Goal: Task Accomplishment & Management: Use online tool/utility

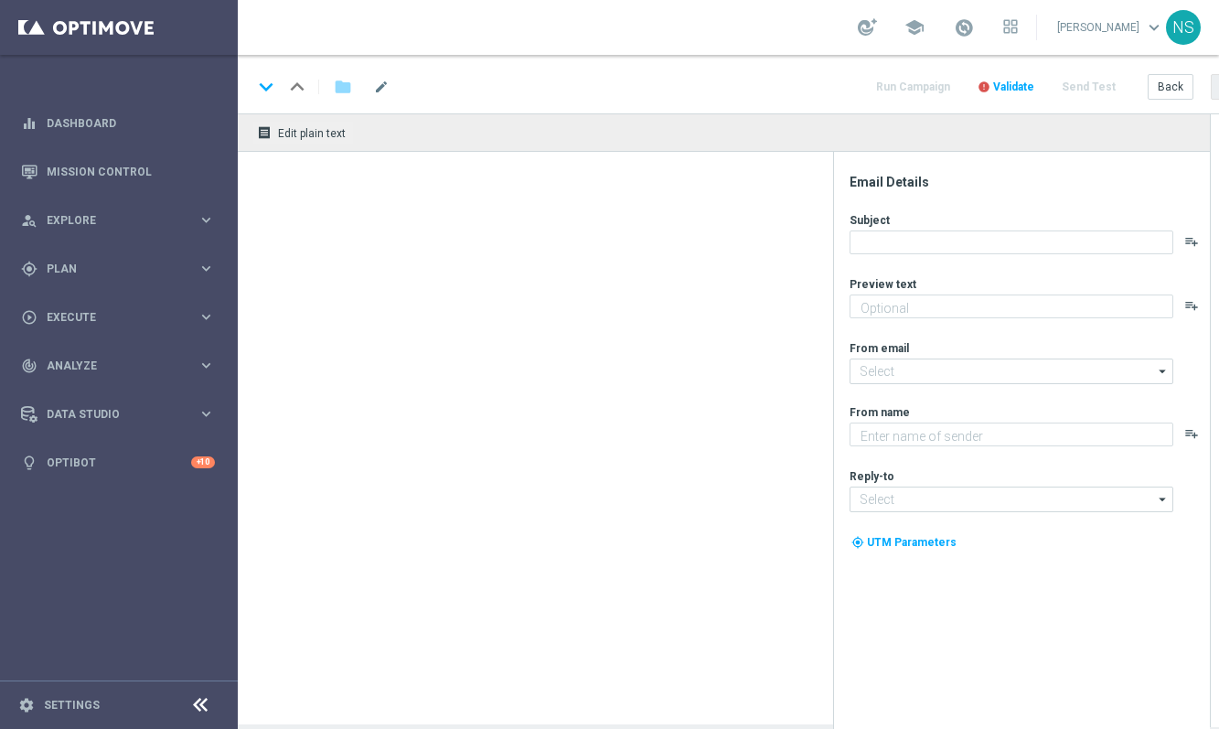
type textarea "Oans, zwoa, drei, gwunna."
type textarea "Lottoland"
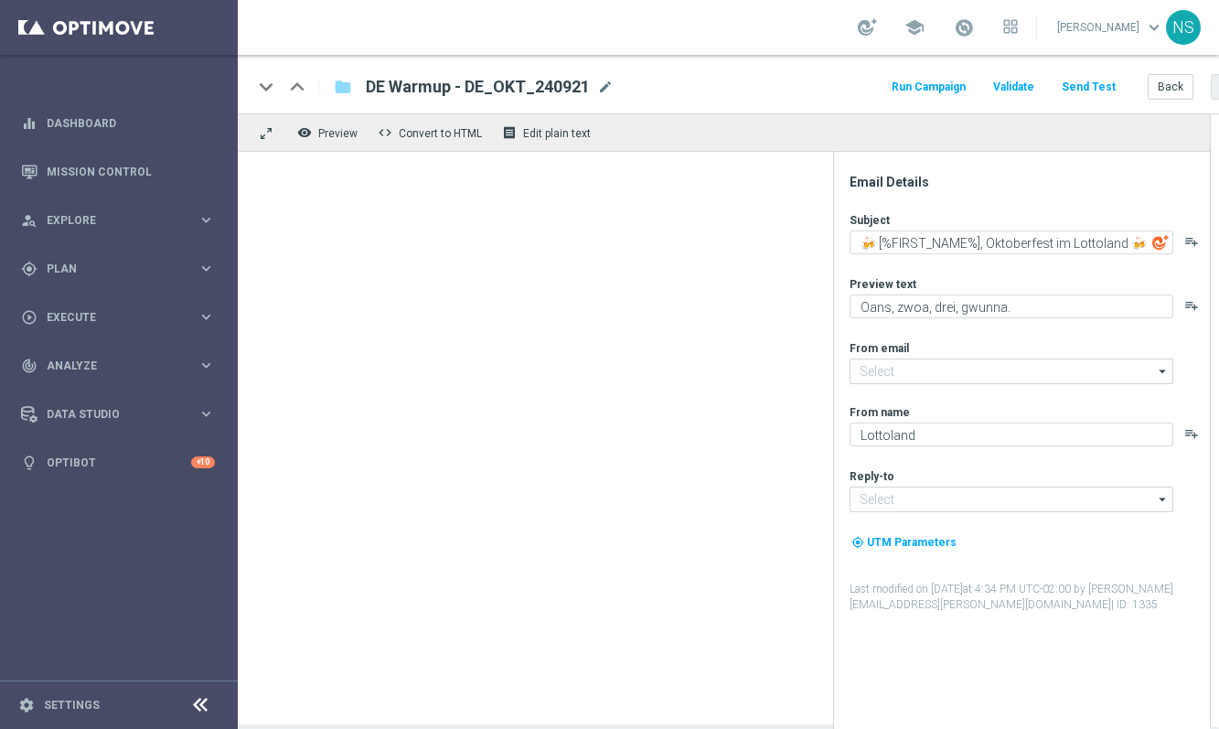
type input "[EMAIL_ADDRESS][DOMAIN_NAME]"
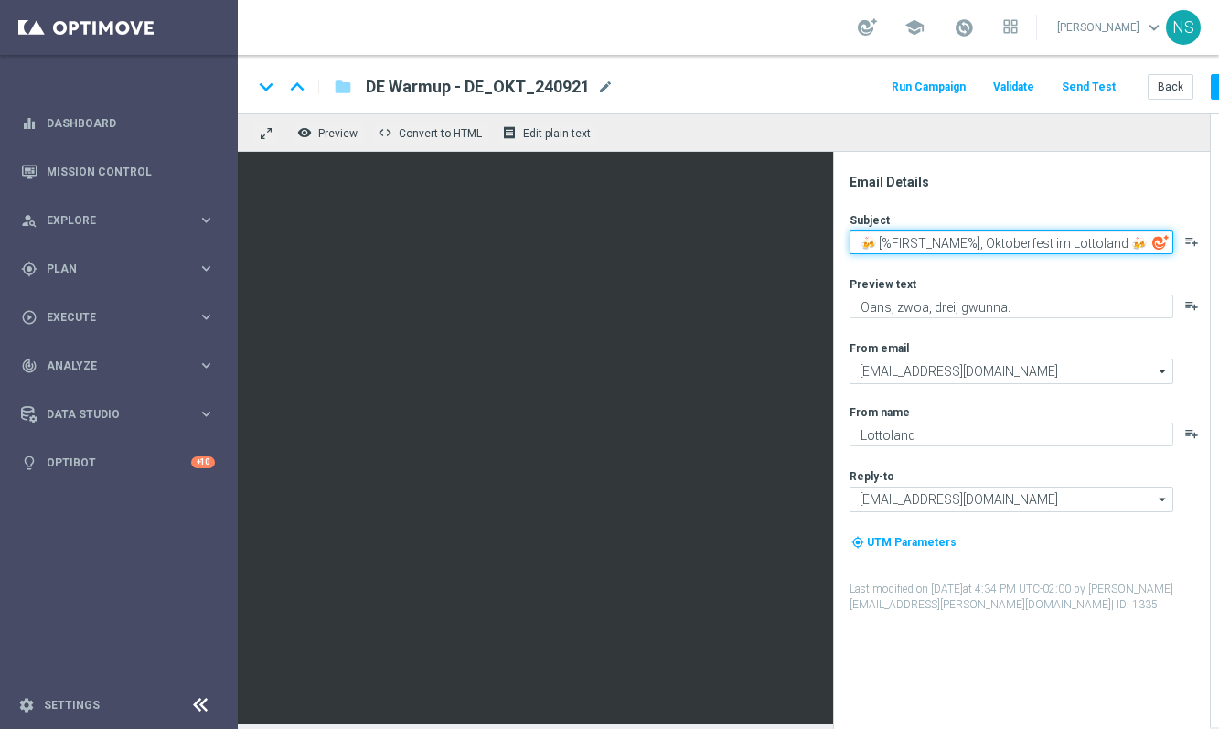
click at [1000, 251] on textarea "🍻 [%FIRST_NAME%], Oktoberfest im Lottoland 🍻" at bounding box center [1012, 242] width 324 height 24
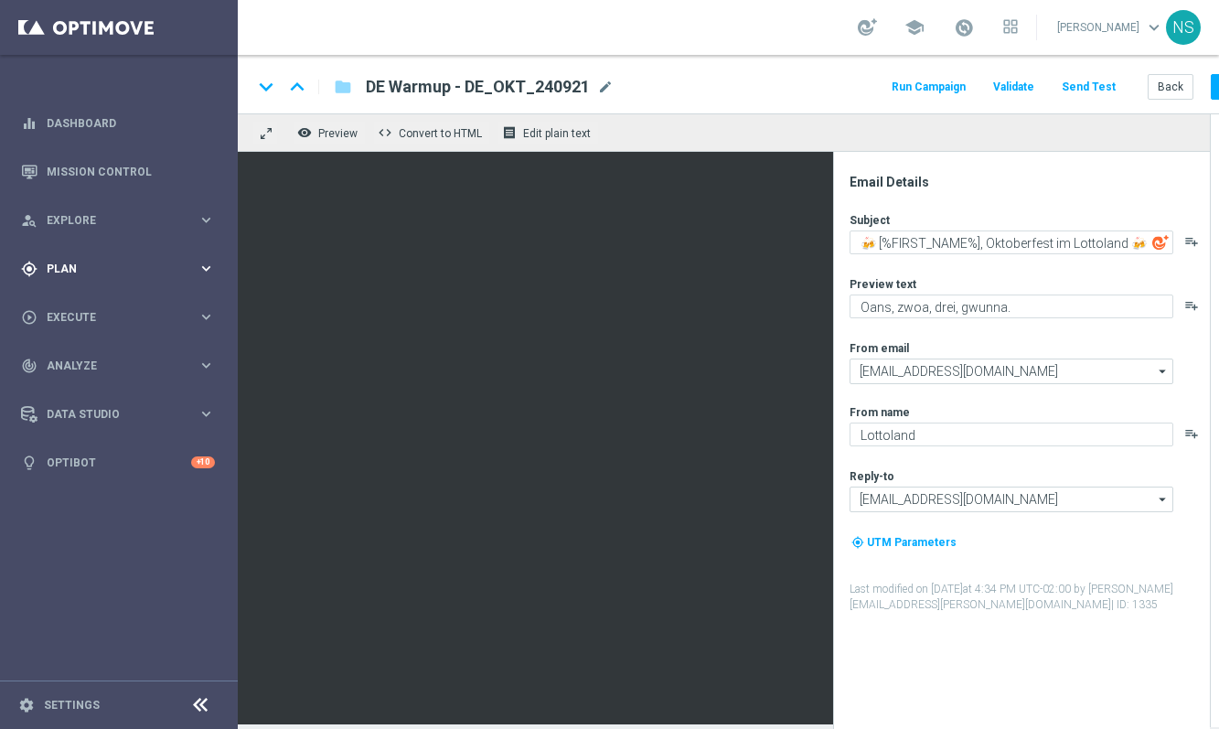
click at [129, 270] on span "Plan" at bounding box center [122, 268] width 151 height 11
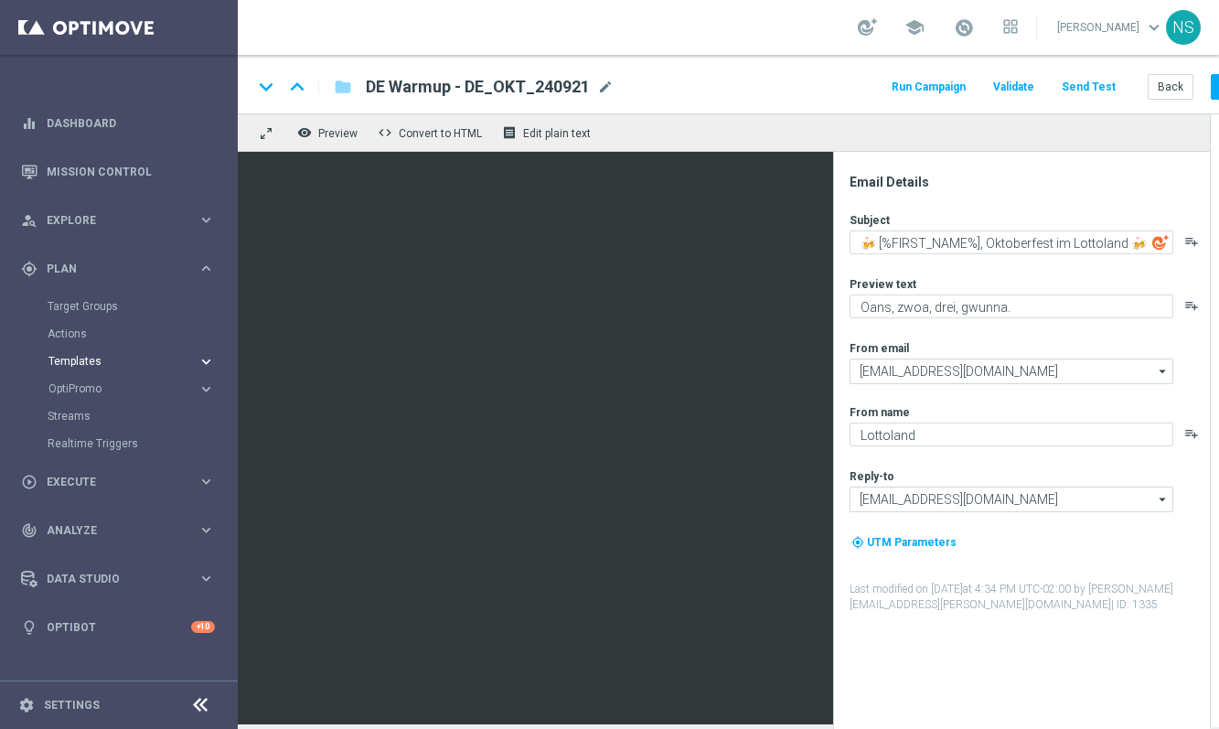
click at [100, 366] on button "Templates keyboard_arrow_right" at bounding box center [132, 361] width 168 height 15
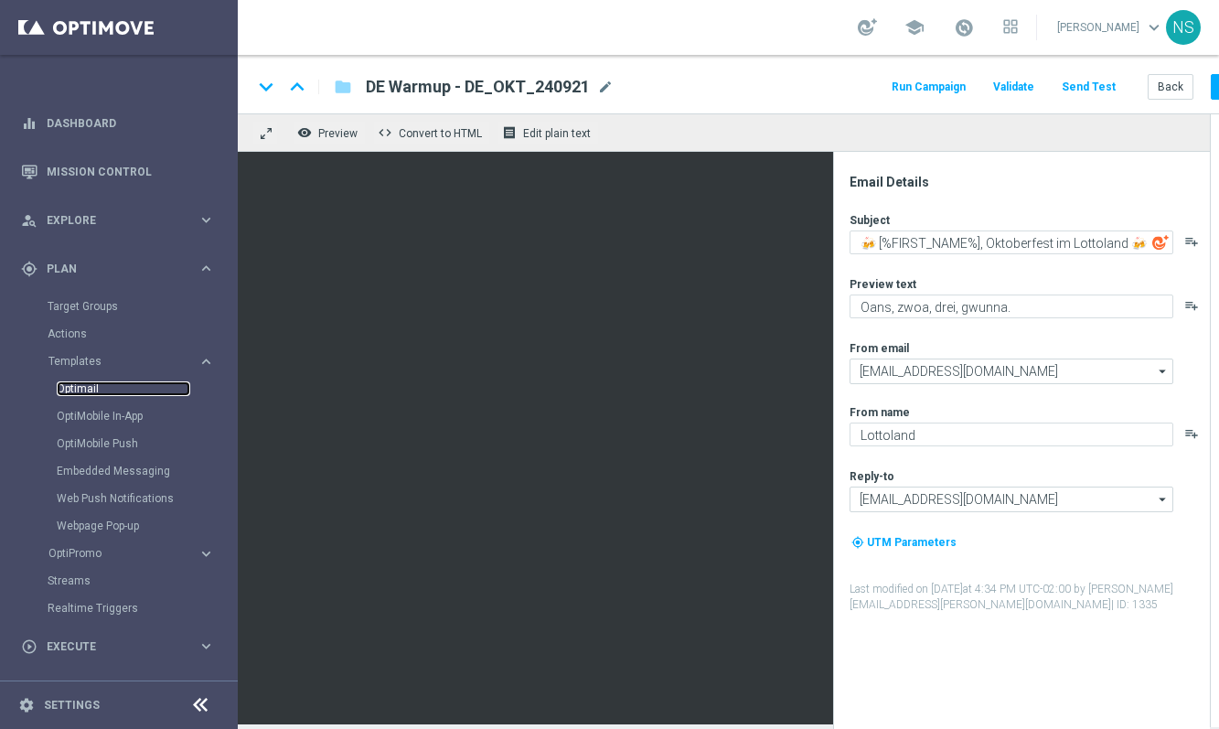
click at [102, 388] on link "Optimail" at bounding box center [124, 388] width 134 height 15
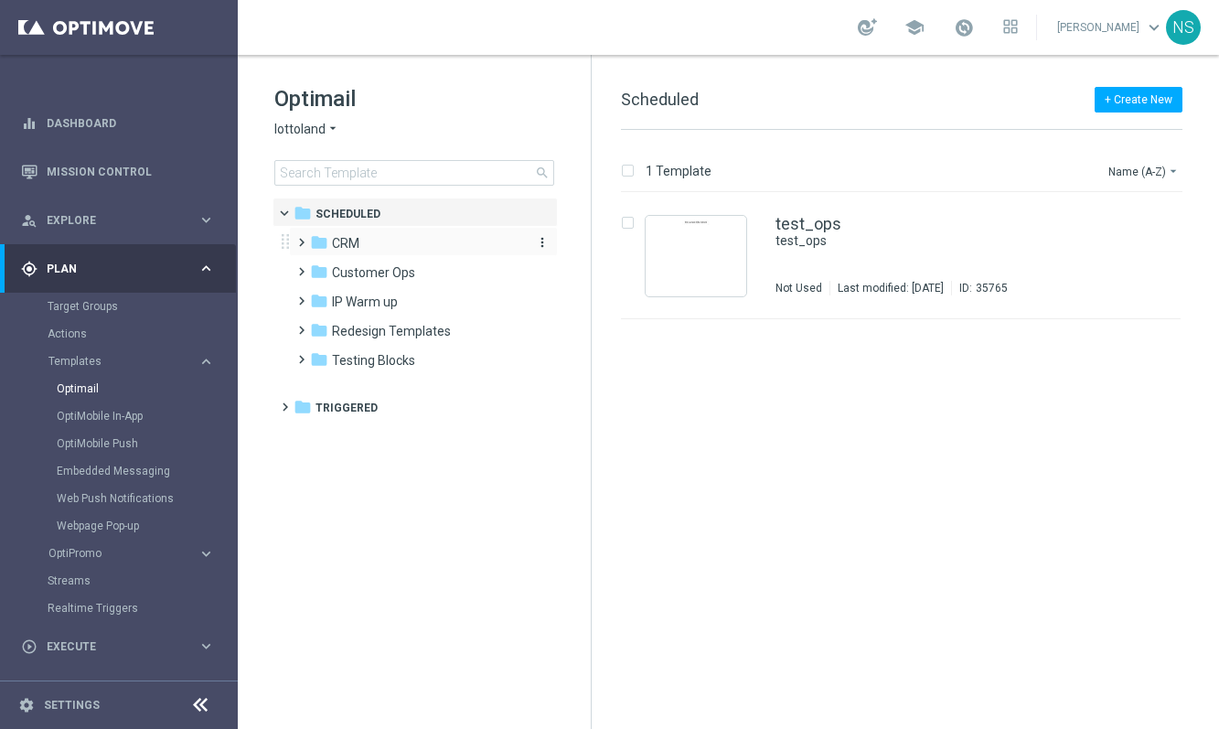
click at [369, 251] on div "folder CRM" at bounding box center [415, 243] width 210 height 21
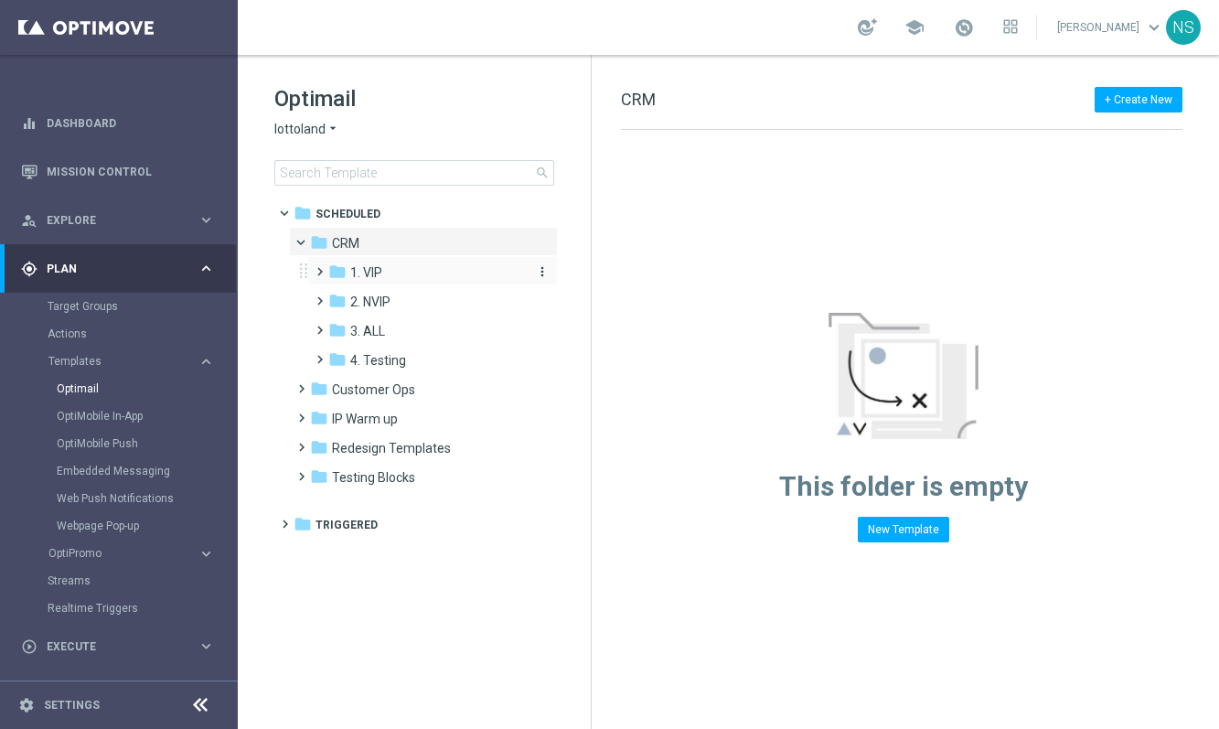
click at [371, 266] on span "1. VIP" at bounding box center [366, 272] width 32 height 16
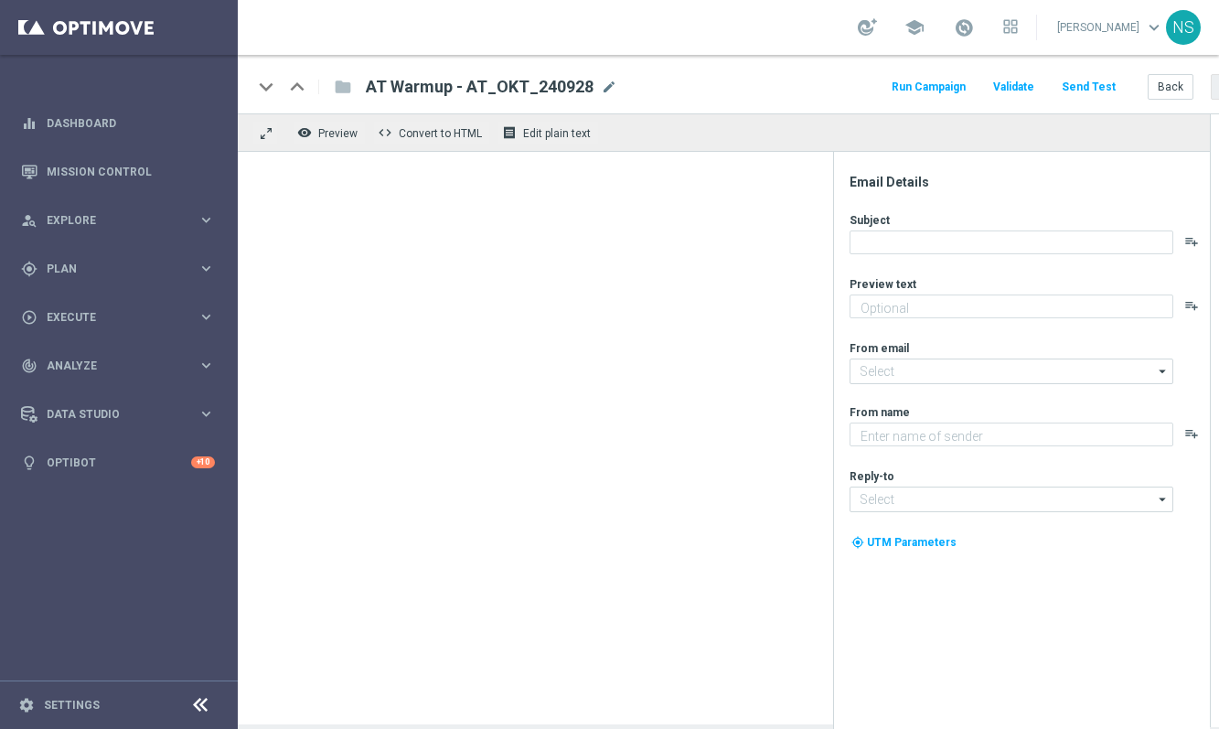
type textarea "Tägliche neue Angebote, die begehrt sind wie Freibier im Festzelt."
type input "[EMAIL_ADDRESS][DOMAIN_NAME]"
type textarea "Lottoland"
type input "[EMAIL_ADDRESS][DOMAIN_NAME]"
